Goal: Task Accomplishment & Management: Use online tool/utility

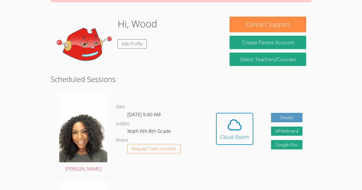
scroll to position [128, 0]
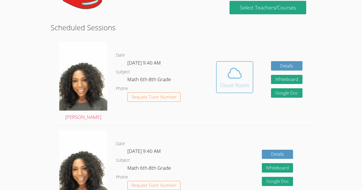
click at [233, 80] on icon at bounding box center [235, 73] width 16 height 16
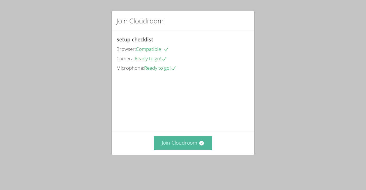
click at [175, 150] on button "Join Cloudroom" at bounding box center [183, 143] width 59 height 14
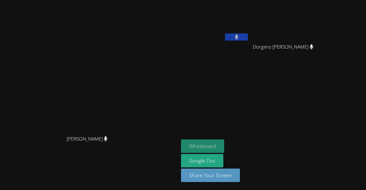
click at [224, 142] on button "Whiteboard" at bounding box center [202, 146] width 43 height 13
